Goal: Navigation & Orientation: Go to known website

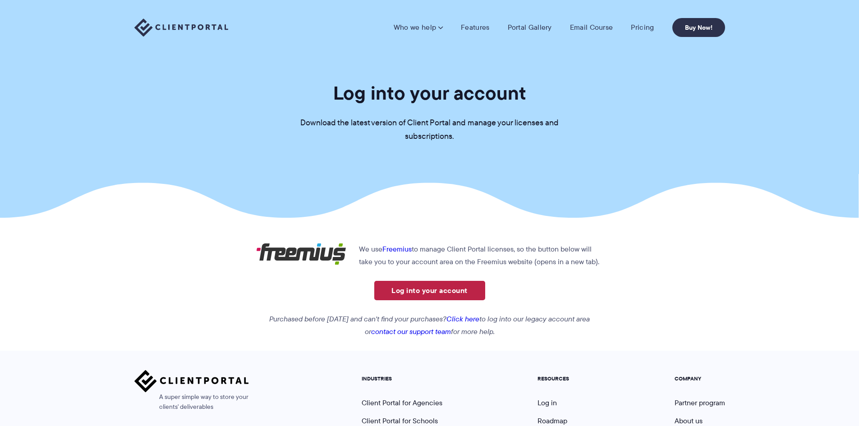
click at [400, 288] on link "Log into your account" at bounding box center [429, 290] width 111 height 19
